Goal: Check status: Check status

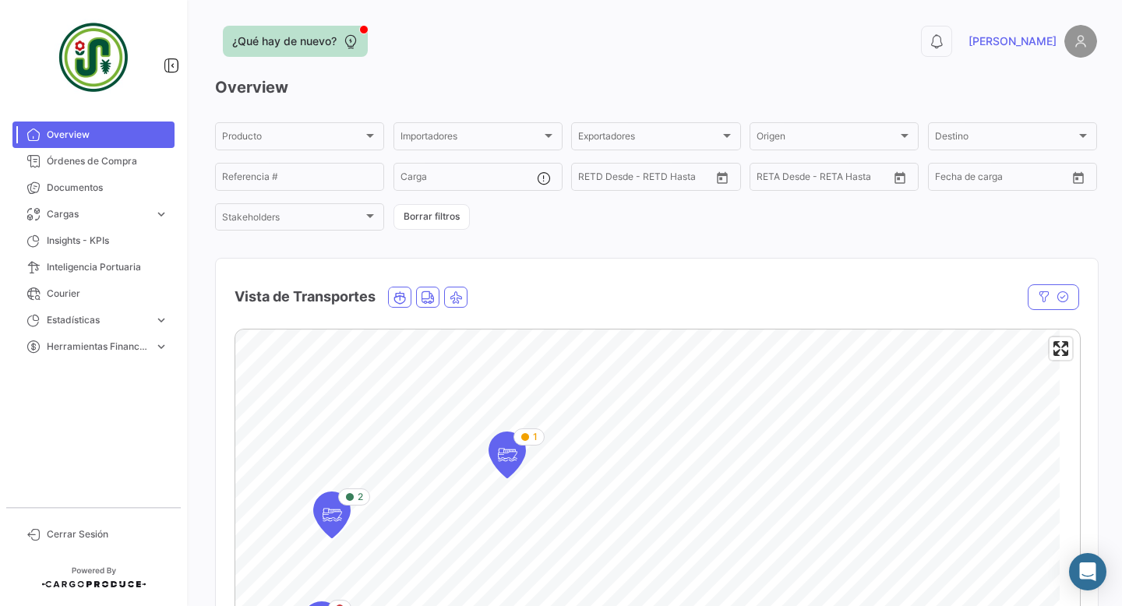
click at [366, 40] on button "¿Qué hay de nuevo?" at bounding box center [295, 41] width 145 height 31
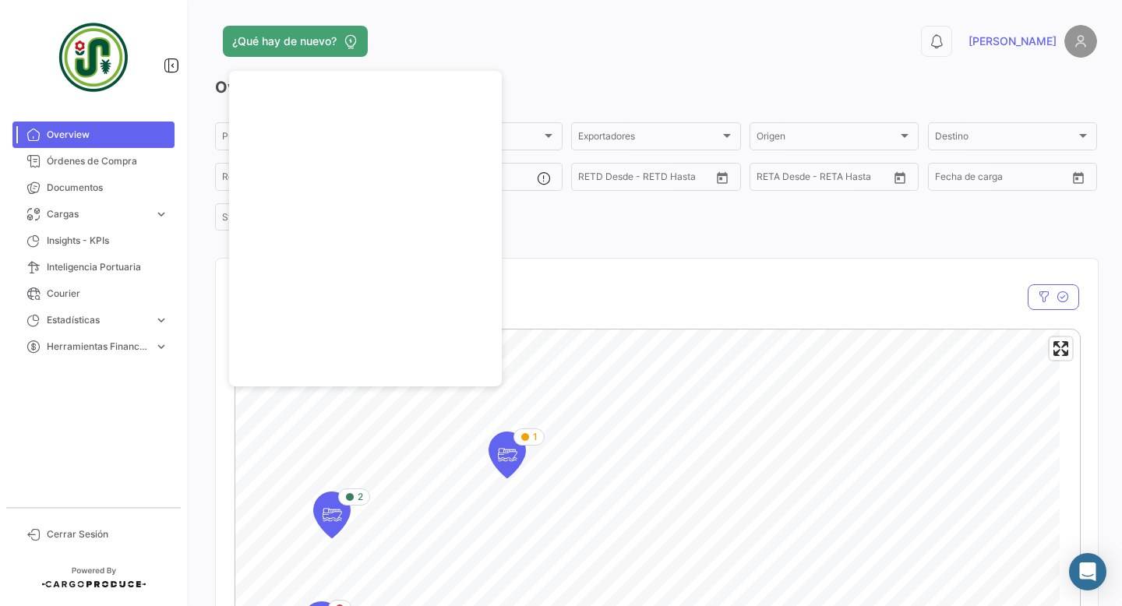
click at [407, 38] on div "¿Qué hay de nuevo?" at bounding box center [458, 41] width 486 height 31
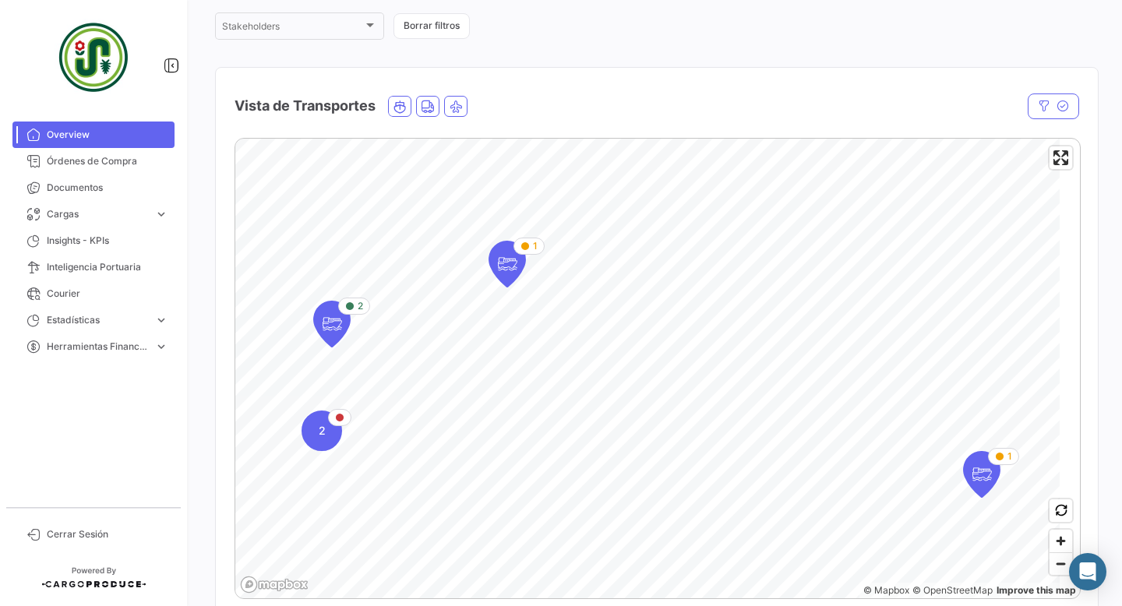
scroll to position [195, 0]
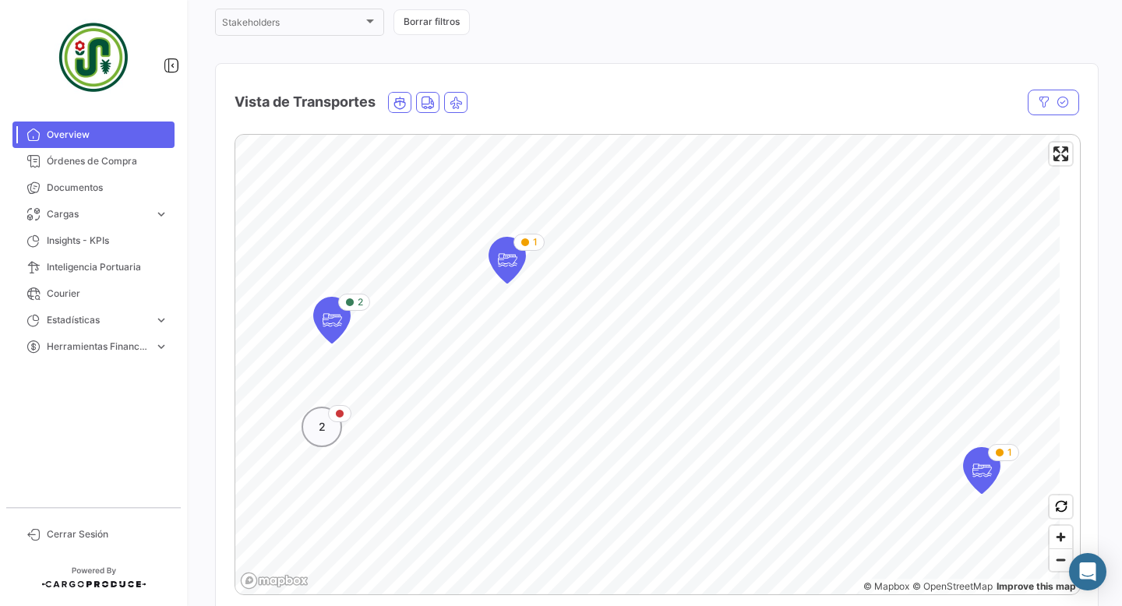
click at [338, 440] on div "2" at bounding box center [322, 427] width 41 height 41
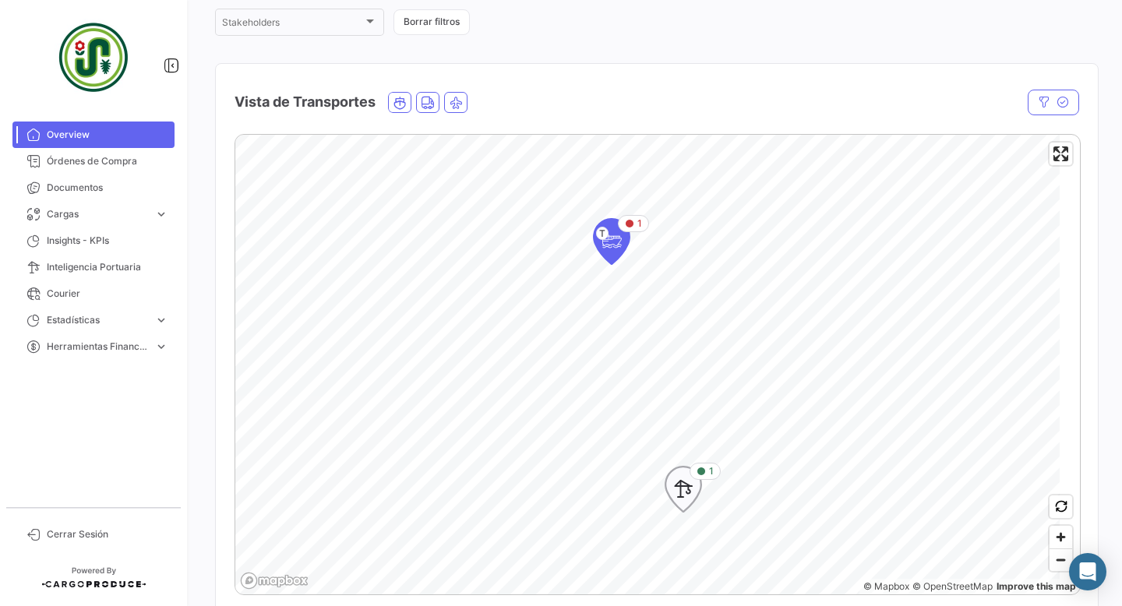
click at [692, 506] on icon "Map marker" at bounding box center [684, 489] width 22 height 33
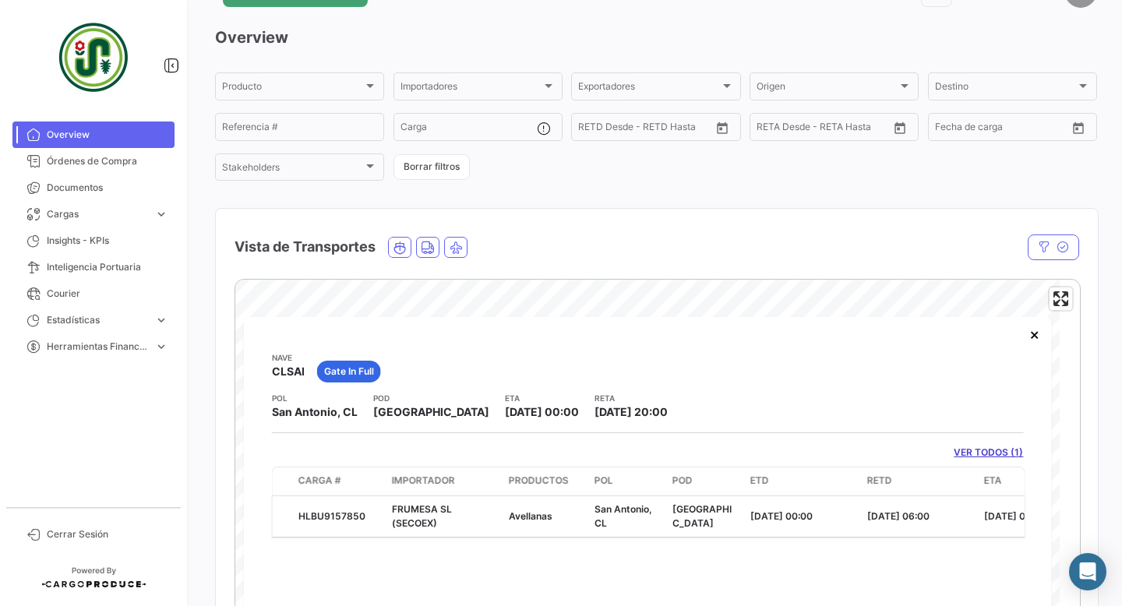
scroll to position [47, 0]
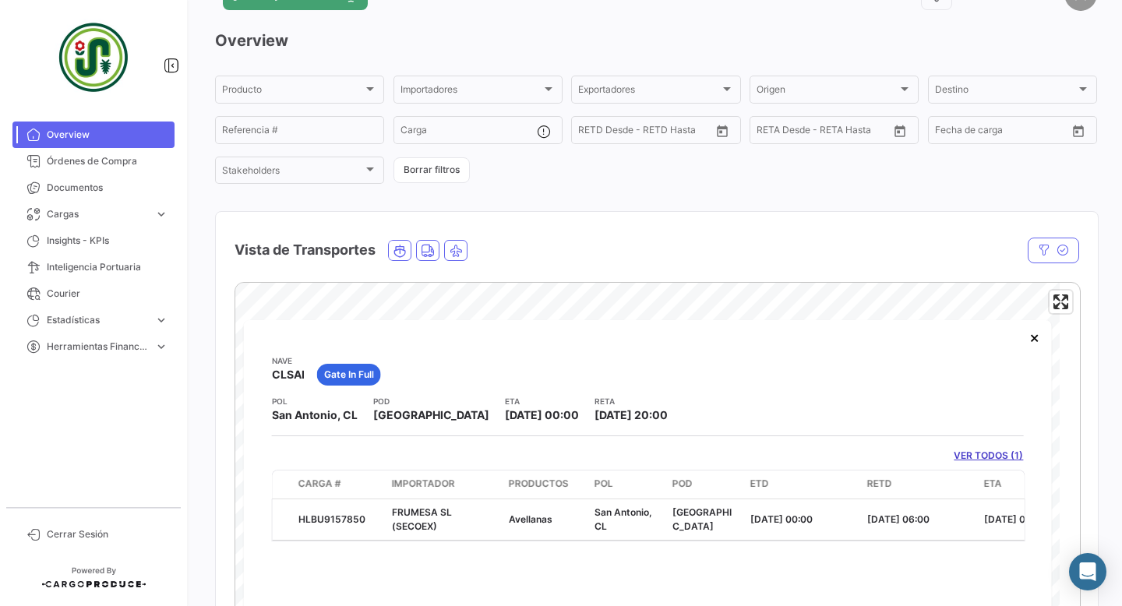
click at [583, 186] on div "Producto Producto Importadores Importadores Exportadores Exportadores Origen Or…" at bounding box center [656, 129] width 882 height 113
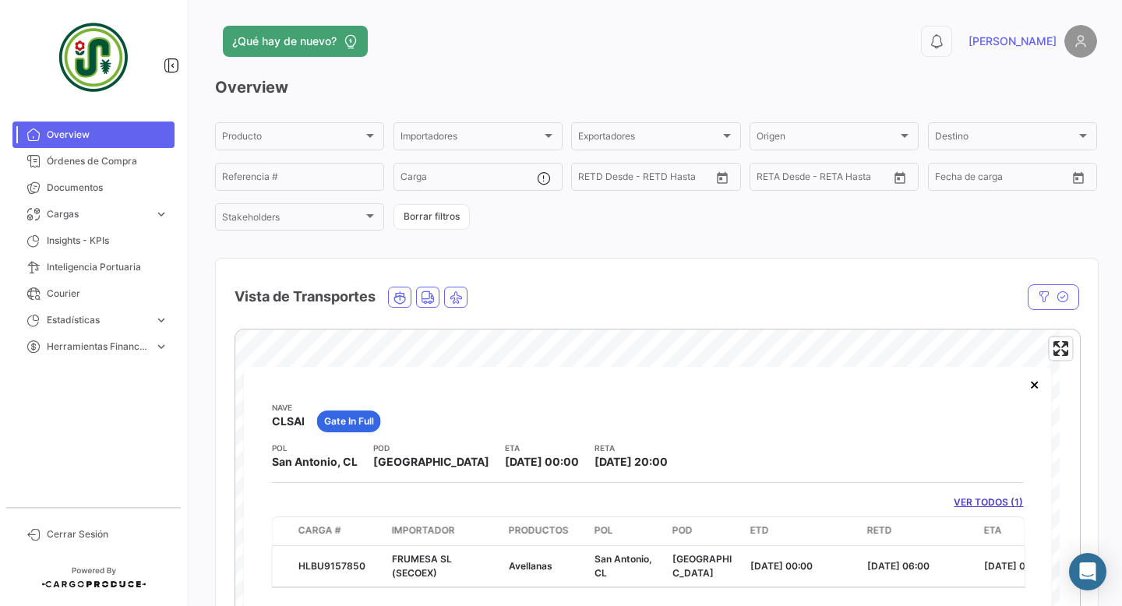
click at [273, 98] on h3 "Overview" at bounding box center [656, 87] width 882 height 22
click at [1070, 48] on img at bounding box center [1081, 41] width 33 height 33
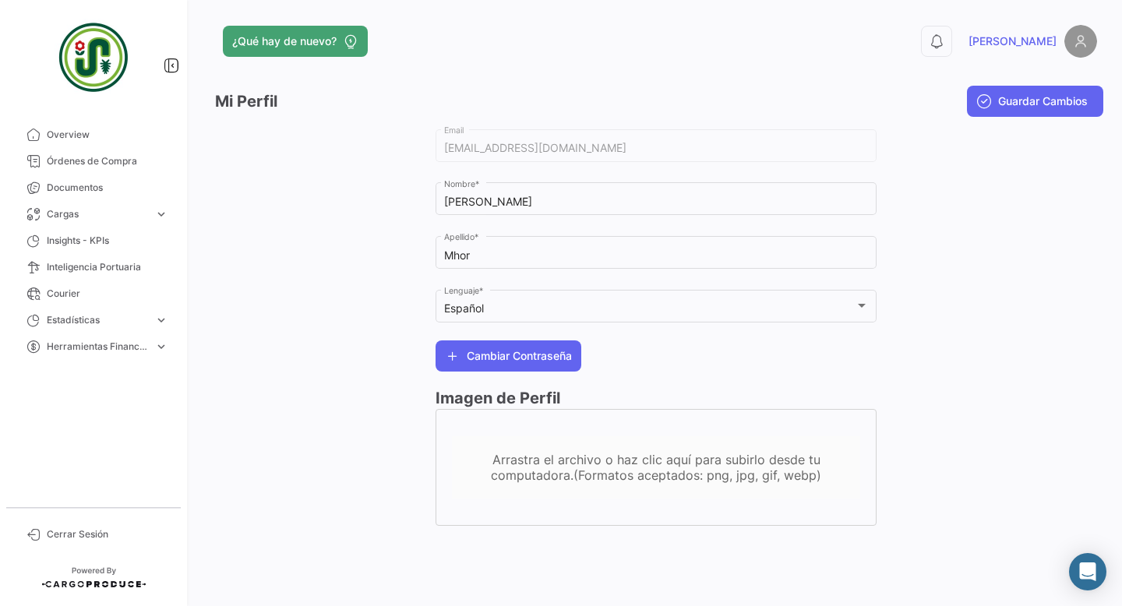
click at [978, 309] on div at bounding box center [987, 333] width 221 height 415
click at [86, 137] on span "Overview" at bounding box center [108, 135] width 122 height 14
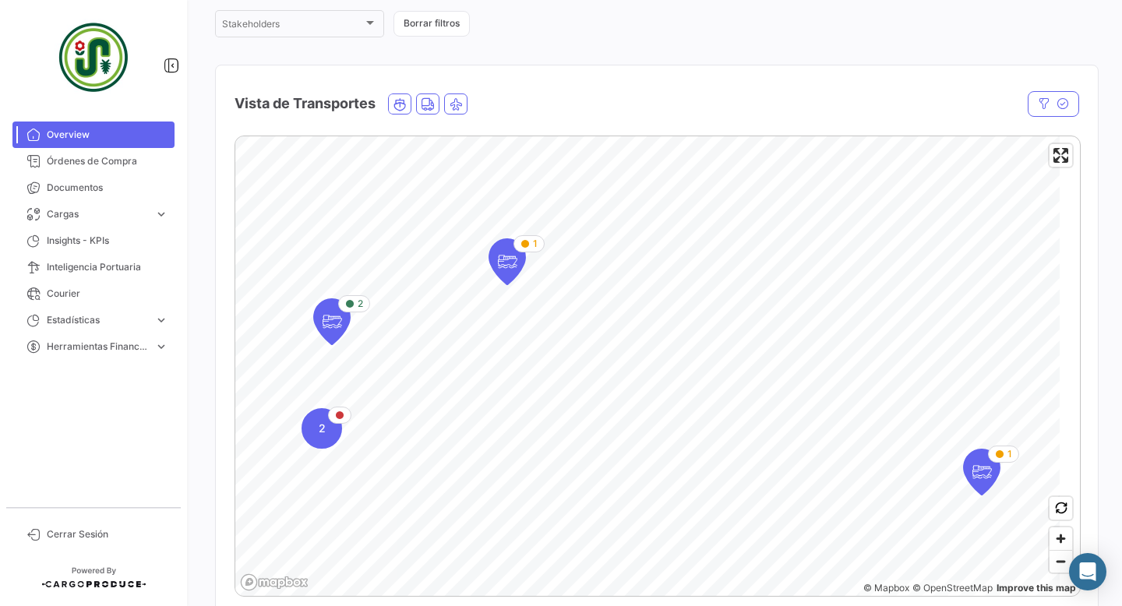
scroll to position [198, 0]
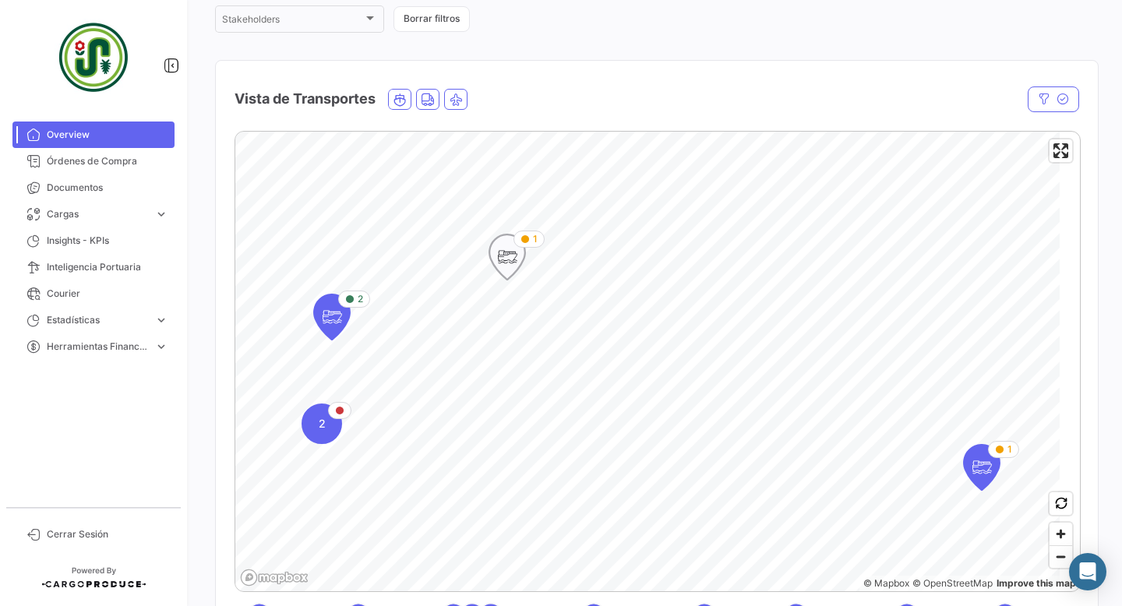
click at [518, 274] on icon "Map marker" at bounding box center [508, 257] width 22 height 33
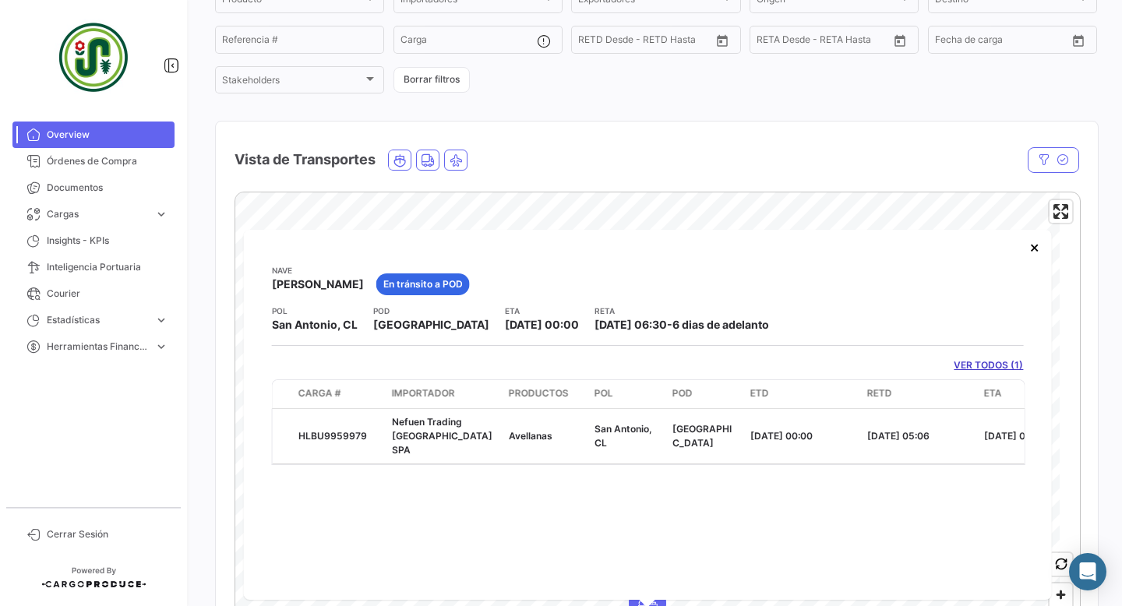
scroll to position [0, 0]
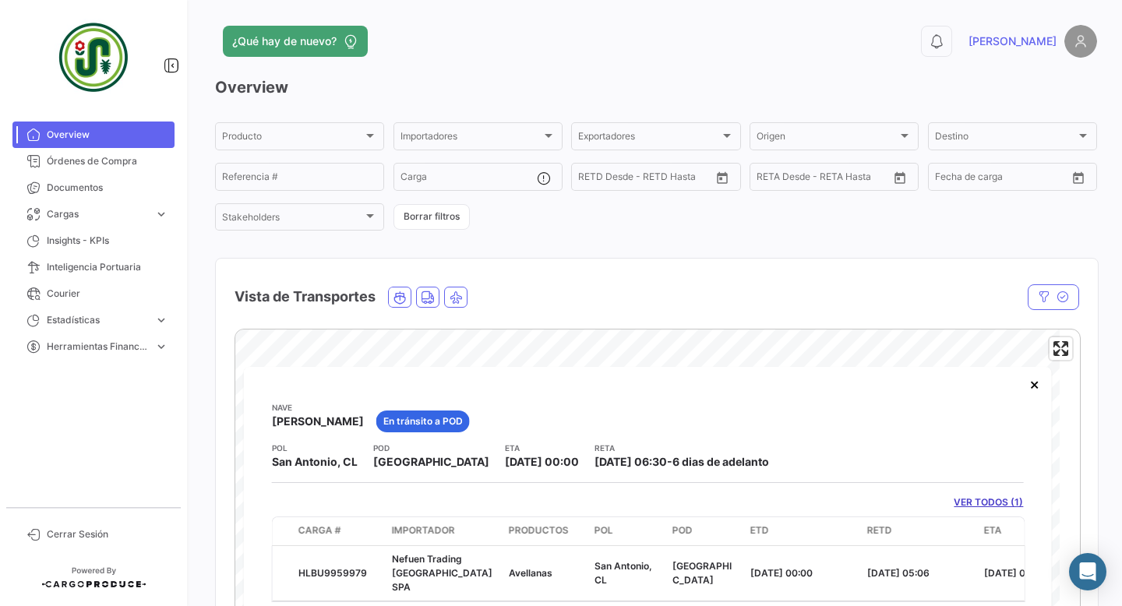
click at [87, 137] on span "Overview" at bounding box center [108, 135] width 122 height 14
click at [44, 135] on link "Overview" at bounding box center [93, 135] width 162 height 27
click at [634, 96] on h3 "Overview" at bounding box center [656, 87] width 882 height 22
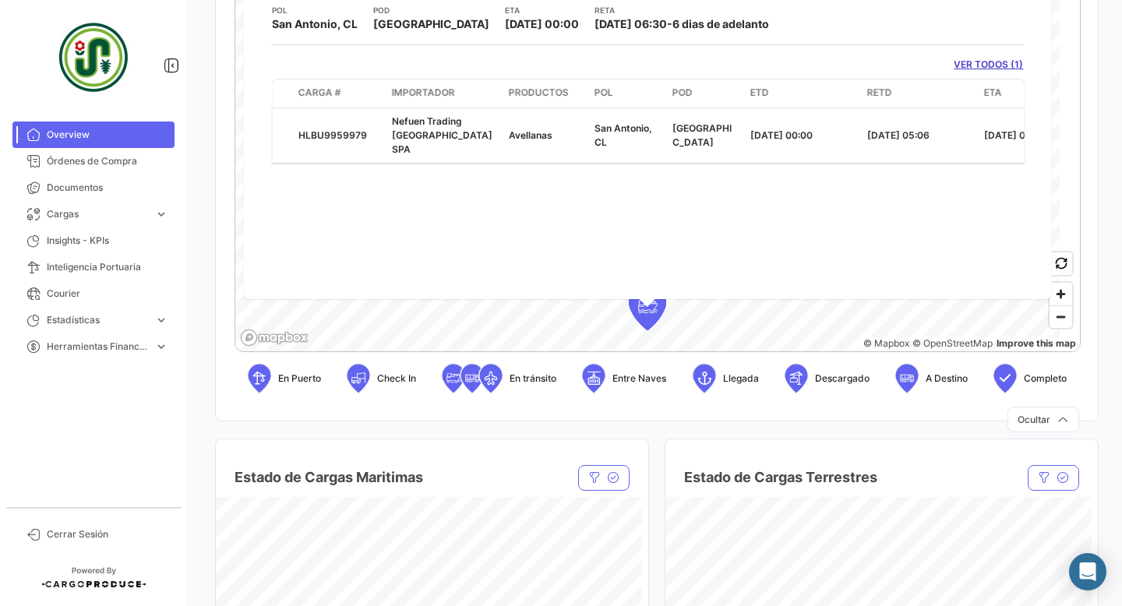
scroll to position [432, 0]
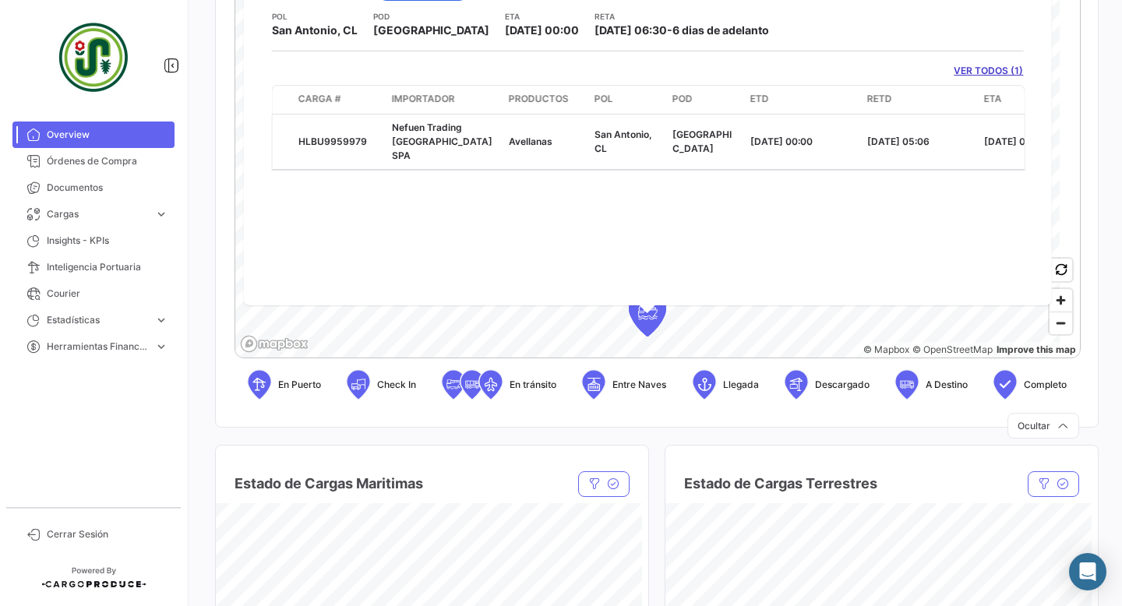
click at [996, 78] on link "VER TODOS (1)" at bounding box center [988, 71] width 69 height 14
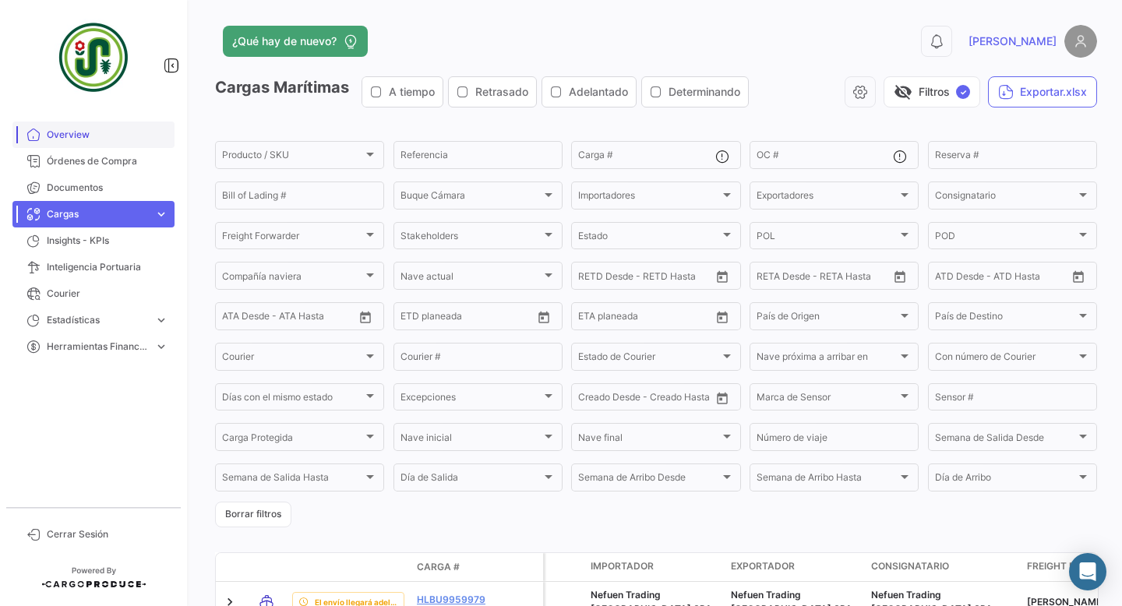
click at [71, 138] on span "Overview" at bounding box center [108, 135] width 122 height 14
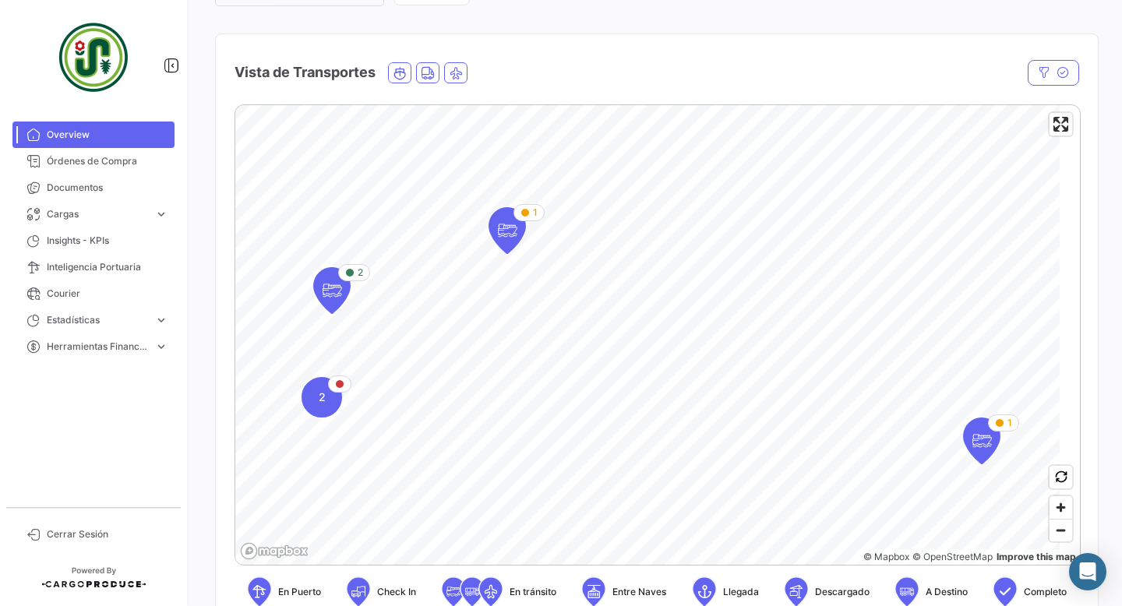
scroll to position [228, 0]
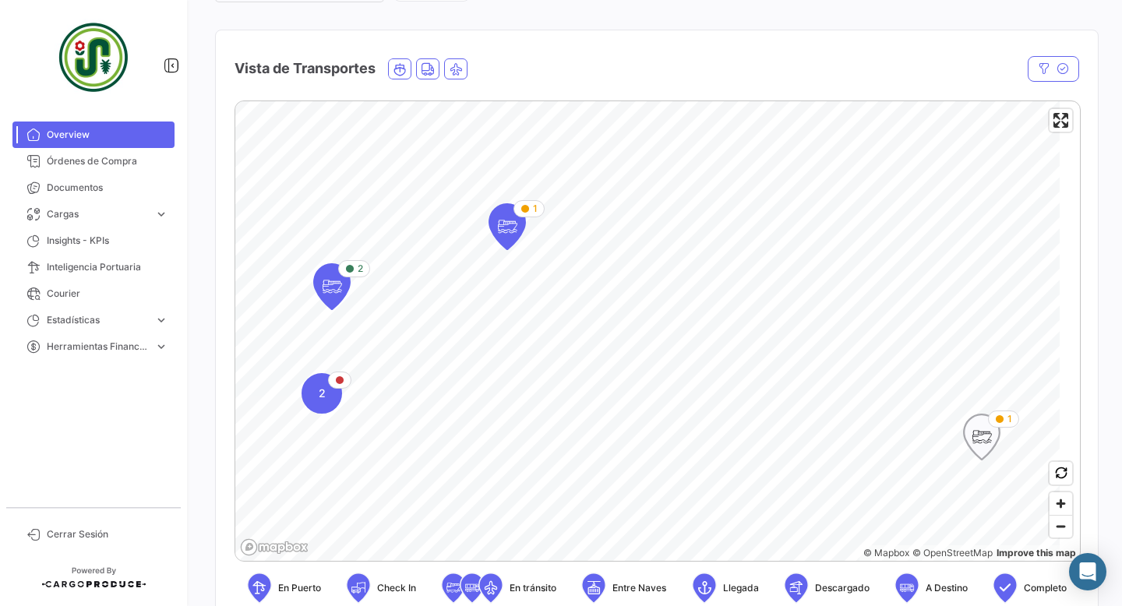
click at [990, 454] on icon "Map marker" at bounding box center [982, 437] width 22 height 33
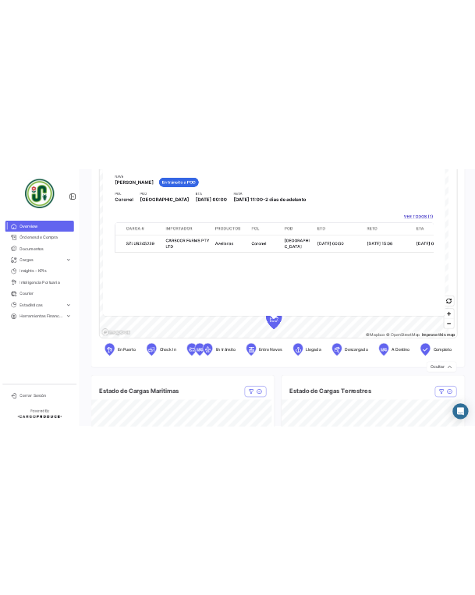
scroll to position [392, 0]
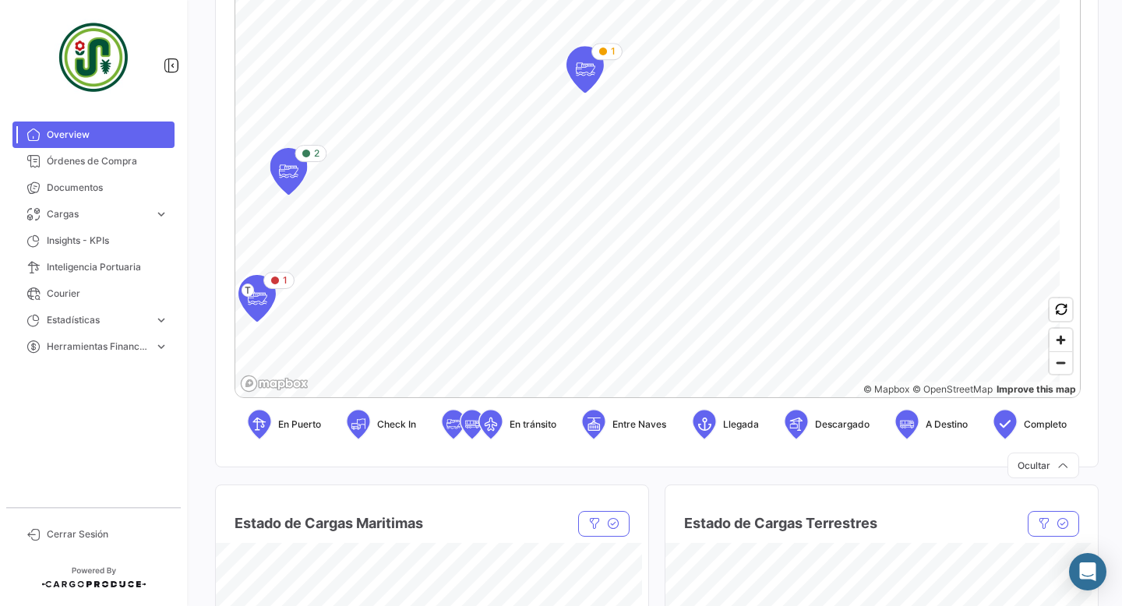
click at [1122, 330] on div "¿Qué hay de nuevo? 0 [PERSON_NAME] Overview Producto Producto Importadores Impo…" at bounding box center [656, 303] width 932 height 606
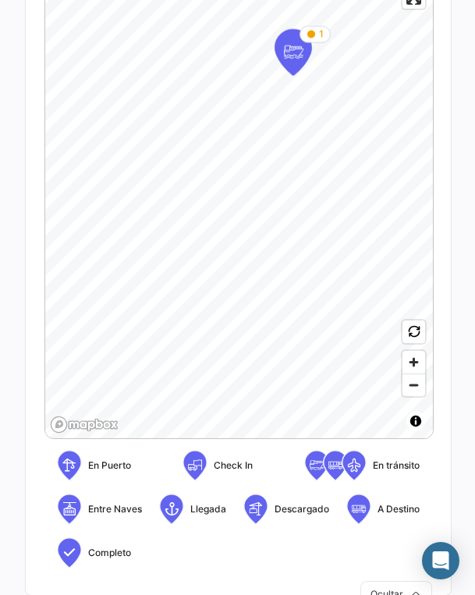
scroll to position [433, 0]
